Goal: Information Seeking & Learning: Understand process/instructions

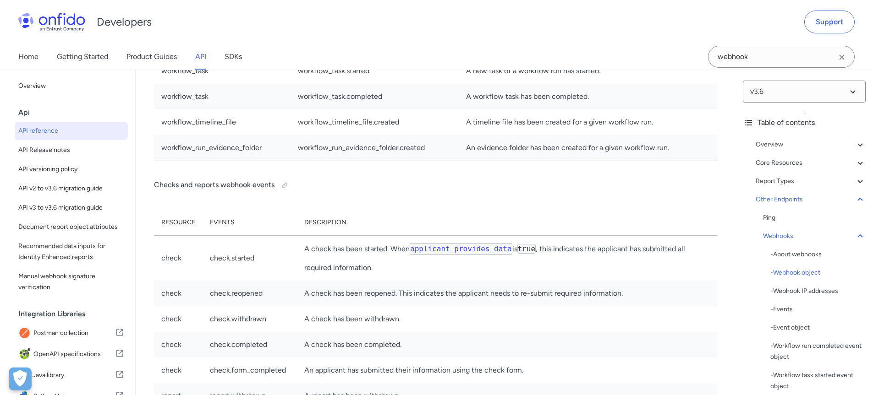
scroll to position [69579, 0]
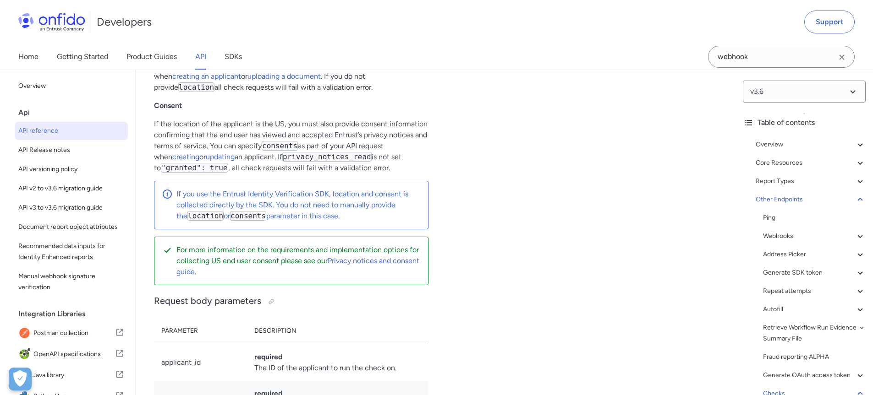
scroll to position [83440, 0]
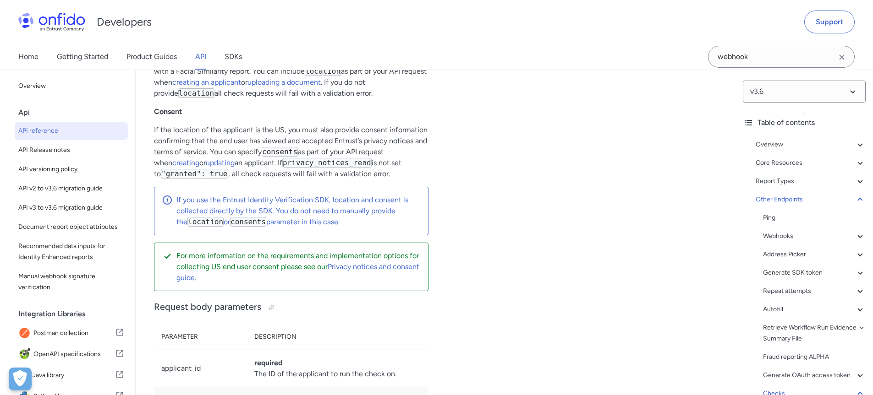
scroll to position [83433, 0]
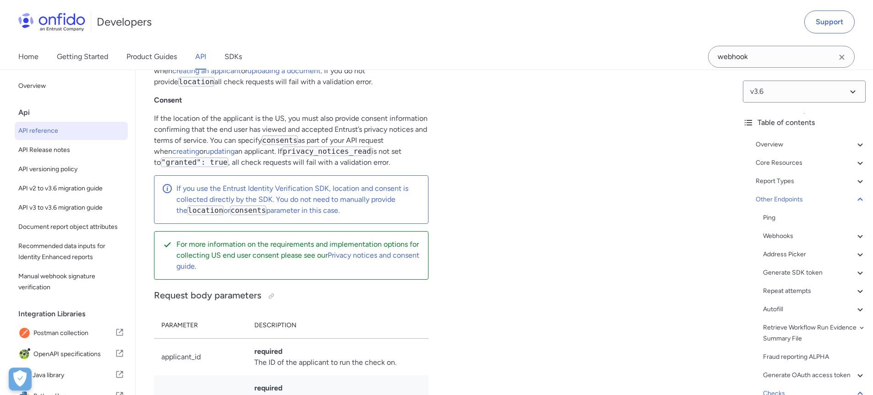
scroll to position [83448, 0]
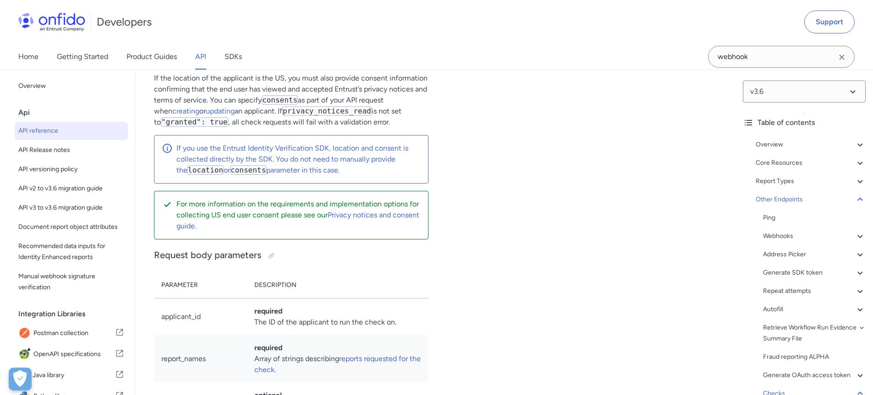
scroll to position [83492, 0]
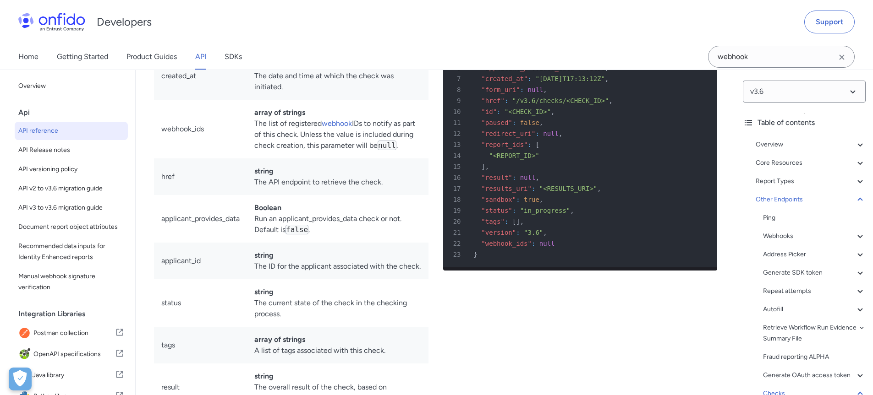
scroll to position [81784, 0]
